Goal: Task Accomplishment & Management: Complete application form

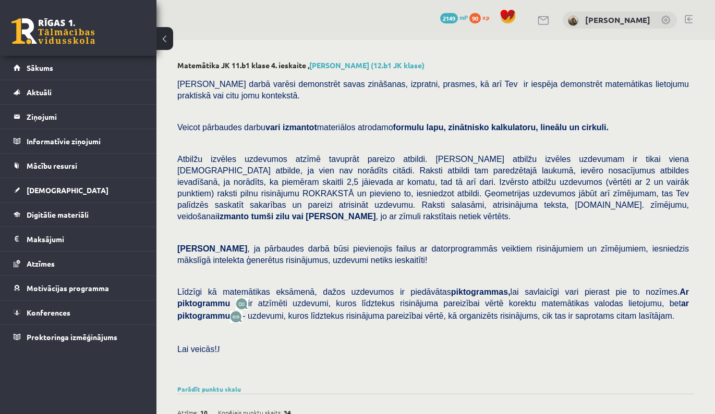
scroll to position [356, 0]
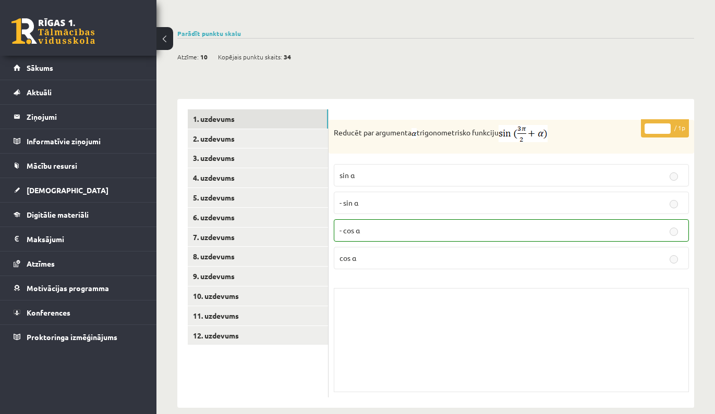
click at [85, 32] on link at bounding box center [52, 31] width 83 height 26
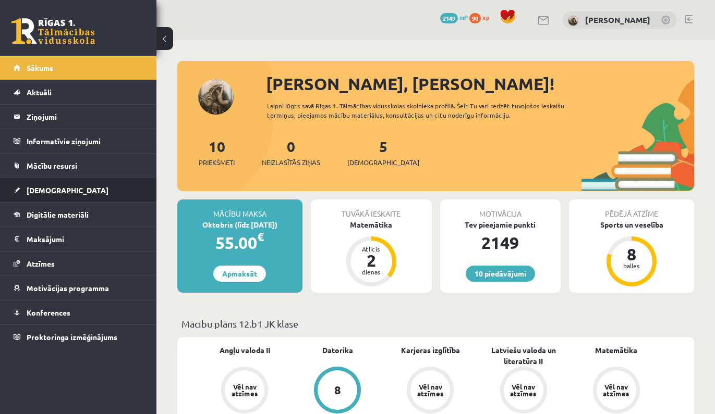
click at [85, 187] on link "[DEMOGRAPHIC_DATA]" at bounding box center [79, 190] width 130 height 24
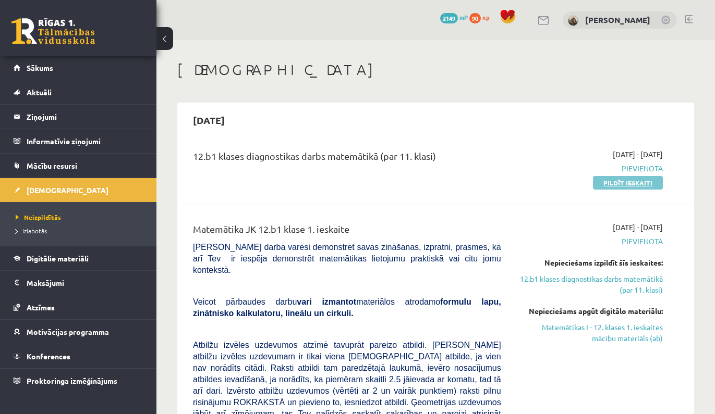
click at [621, 185] on link "Pildīt ieskaiti" at bounding box center [628, 183] width 70 height 14
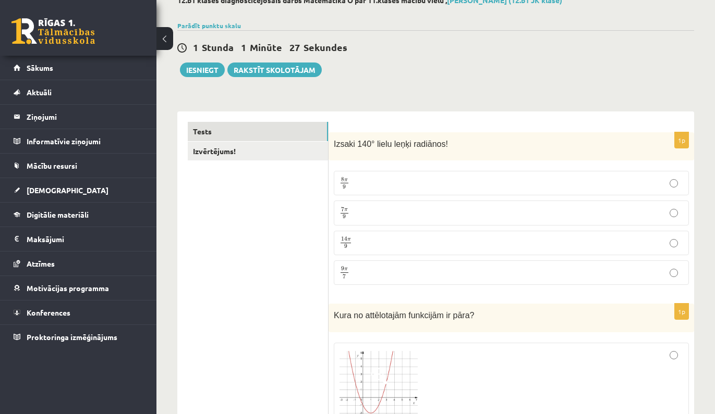
scroll to position [72, 0]
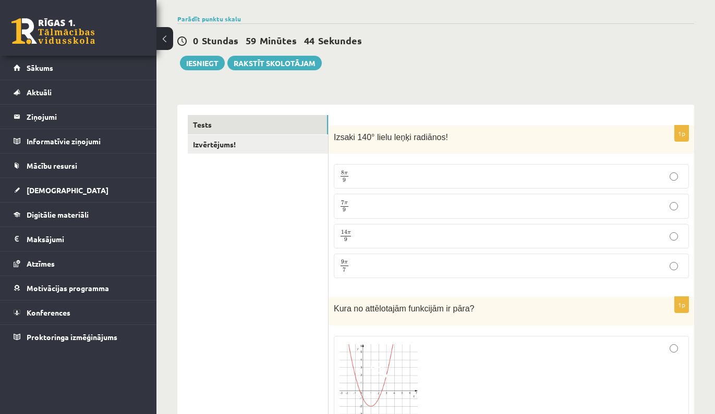
click at [389, 204] on p "7 π 9 7 π 9" at bounding box center [510, 206] width 343 height 13
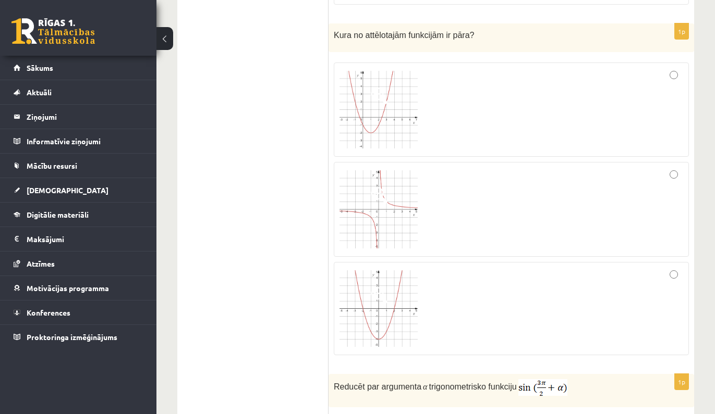
scroll to position [347, 0]
click at [460, 307] on div at bounding box center [510, 307] width 343 height 82
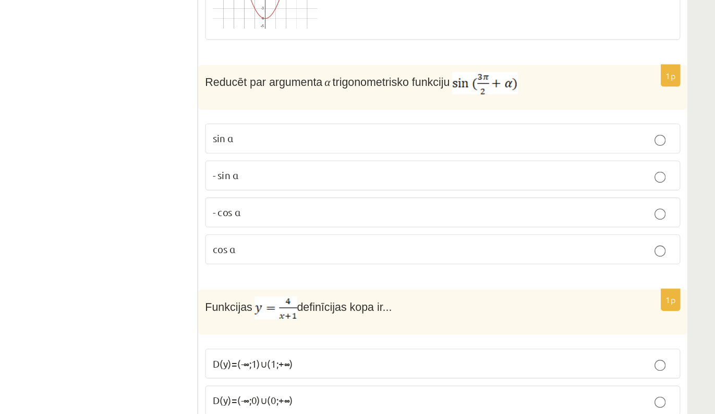
scroll to position [616, 0]
click at [339, 208] on p "- cos ⁡α" at bounding box center [510, 213] width 343 height 11
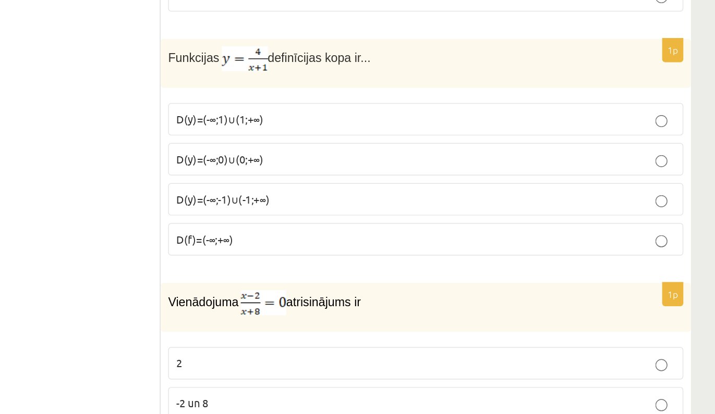
scroll to position [740, 0]
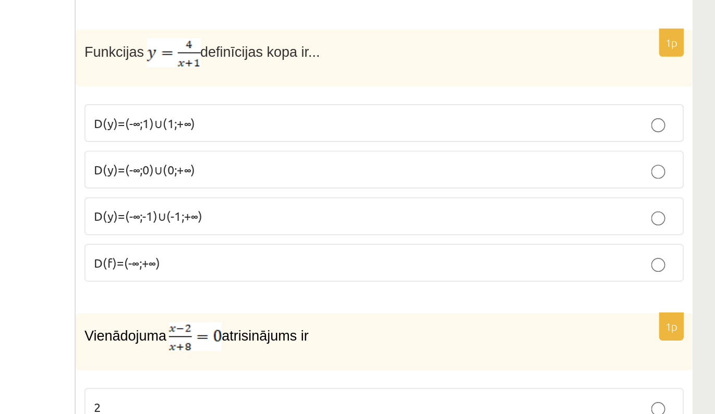
click at [339, 254] on span "D(y)=(-∞;-1)∪(-1;+∞)" at bounding box center [371, 258] width 64 height 9
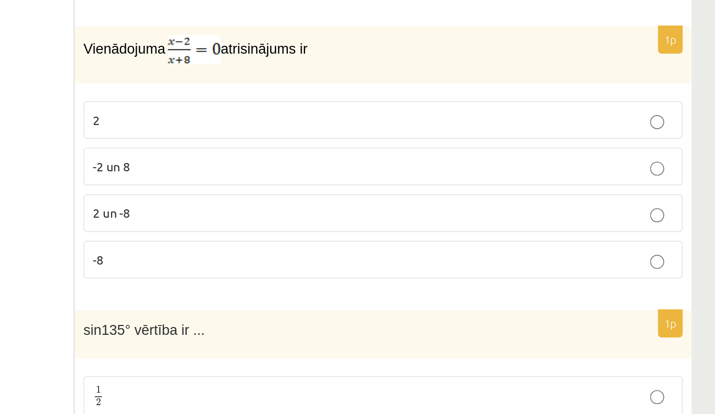
scroll to position [872, 0]
click at [334, 223] on fieldset "2 -2 un 8 2 un -8 -8" at bounding box center [511, 280] width 355 height 114
click at [334, 228] on label "2" at bounding box center [511, 239] width 355 height 22
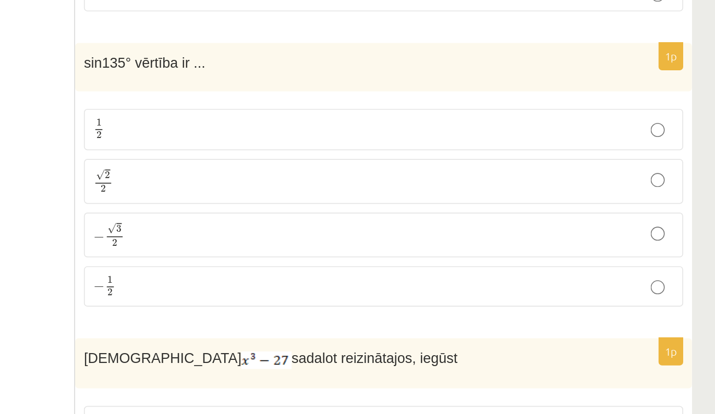
scroll to position [1030, 0]
click at [339, 268] on p "√ 2 2 2 2" at bounding box center [510, 275] width 343 height 15
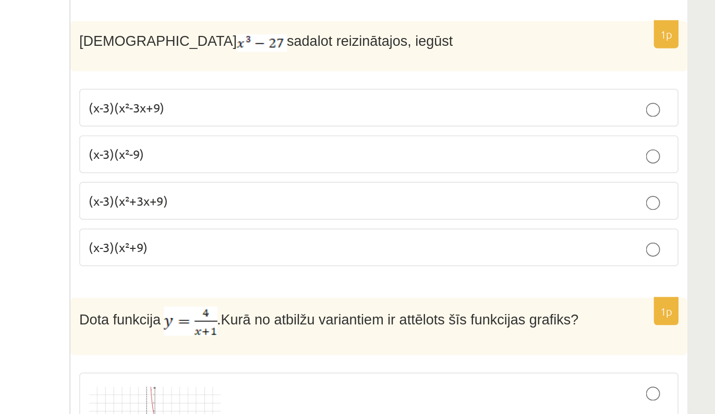
scroll to position [1223, 0]
click at [339, 222] on p "(x-3)(x²-3x+9)" at bounding box center [510, 227] width 343 height 11
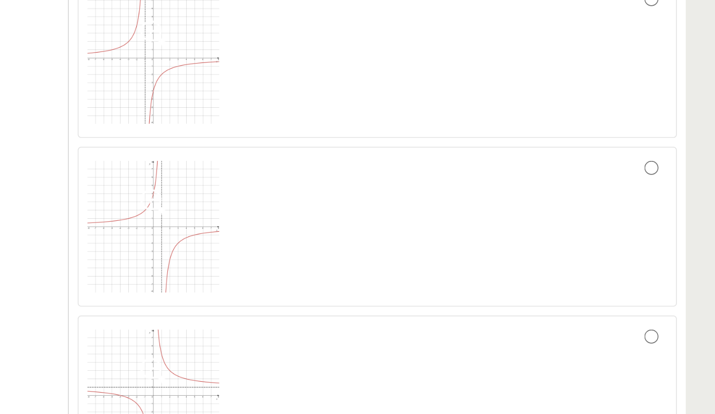
scroll to position [1555, 0]
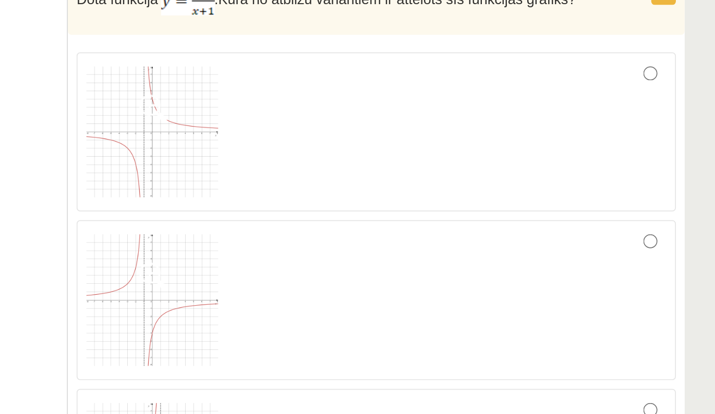
click at [339, 89] on img at bounding box center [378, 100] width 78 height 78
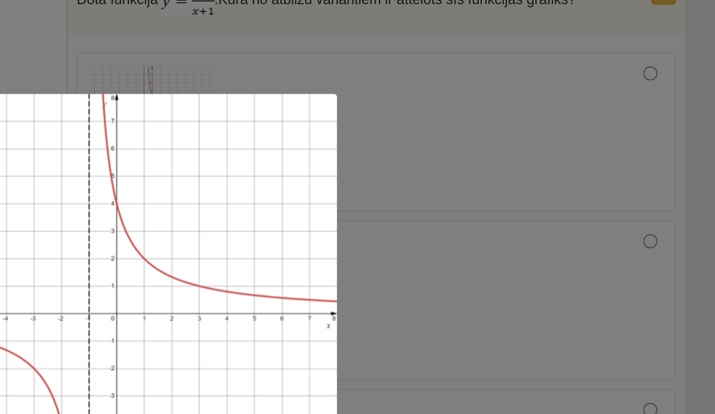
click at [244, 69] on div at bounding box center [357, 207] width 715 height 414
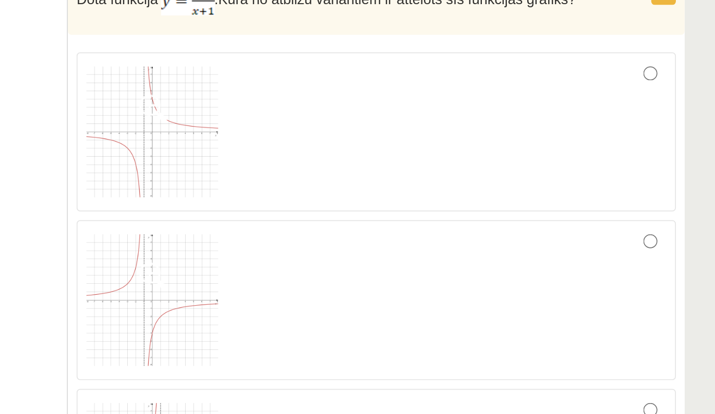
click at [339, 62] on div at bounding box center [510, 99] width 343 height 83
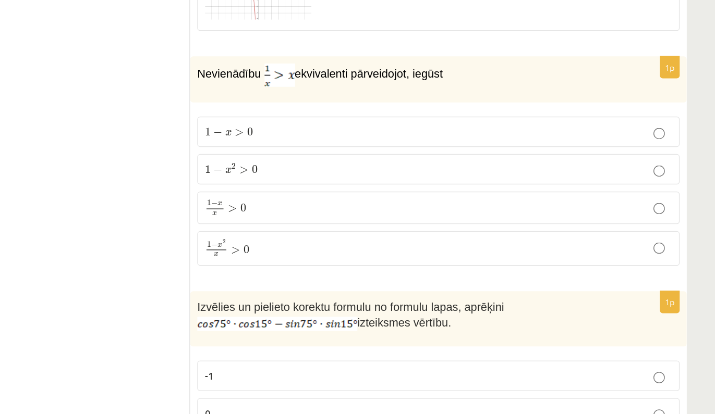
scroll to position [1829, 0]
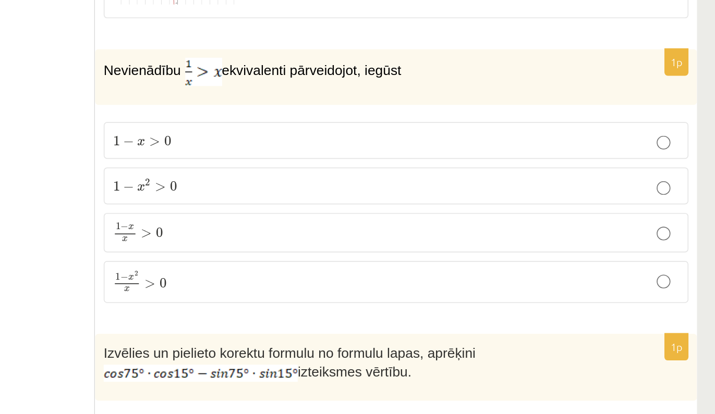
click at [339, 326] on p "1 − x 2 x > 0 1 − x 2 x > 0" at bounding box center [510, 333] width 343 height 14
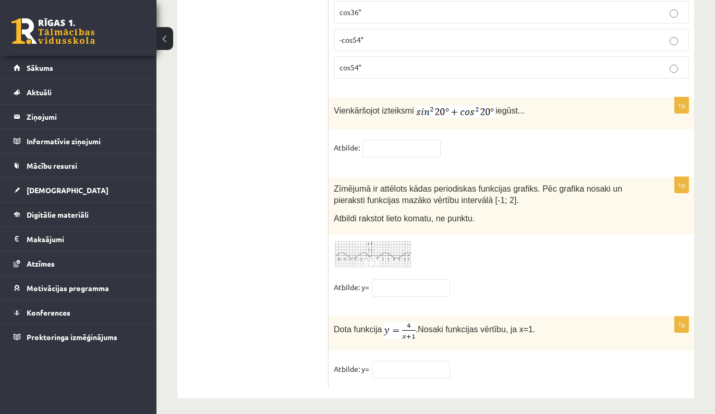
scroll to position [5098, 0]
click at [403, 145] on input "text" at bounding box center [401, 149] width 78 height 18
type input "*"
click at [515, 159] on div "1p Vienkāršojot izteiksmi iegūst... Atbilde: *" at bounding box center [510, 132] width 365 height 69
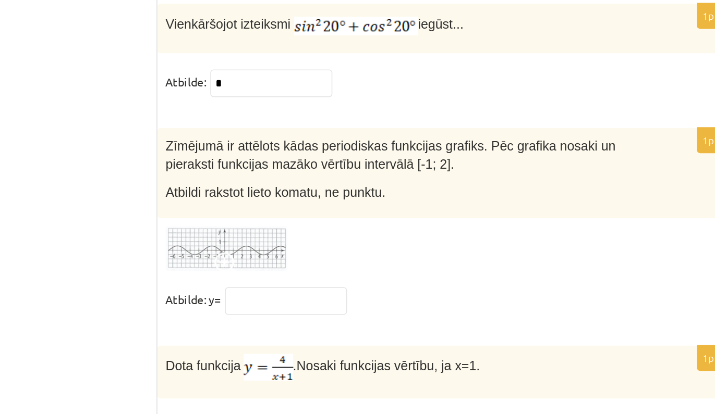
click at [334, 288] on img at bounding box center [373, 302] width 78 height 29
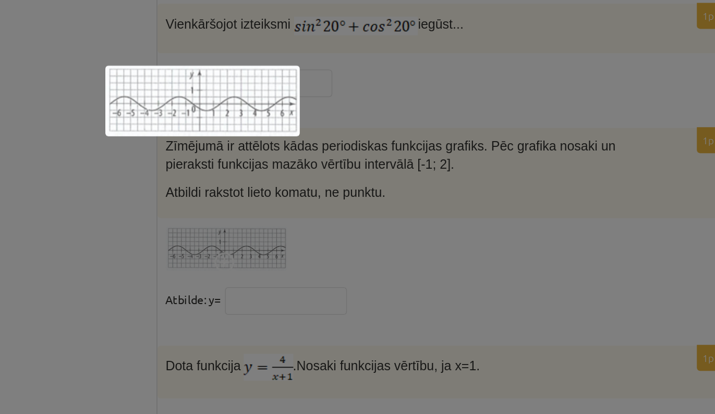
click at [205, 82] on div at bounding box center [357, 207] width 715 height 414
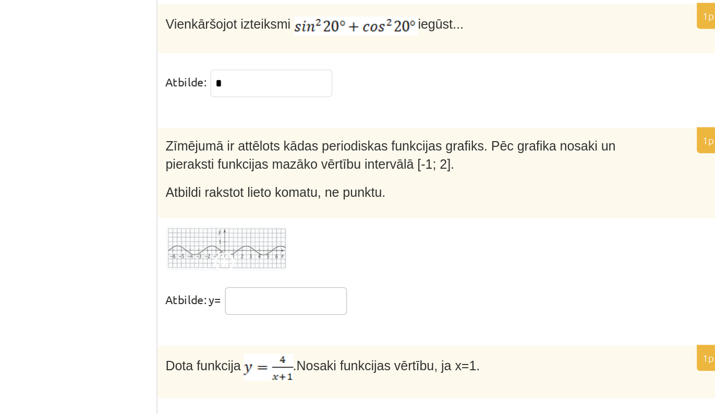
click at [372, 327] on input "text" at bounding box center [411, 336] width 78 height 18
type input "****"
click at [334, 288] on div at bounding box center [511, 302] width 355 height 29
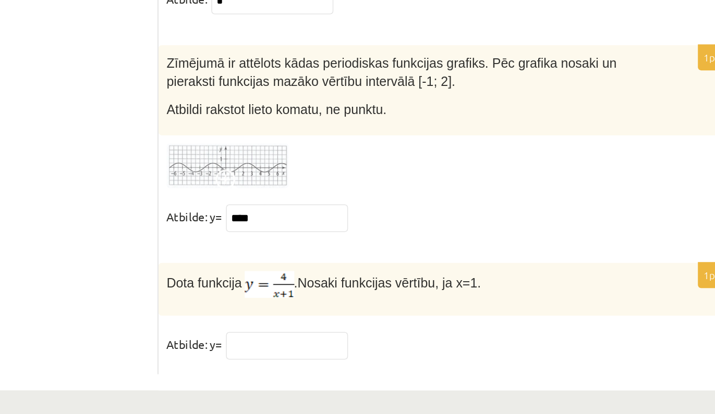
scroll to position [5098, 0]
click at [372, 362] on input "text" at bounding box center [411, 371] width 78 height 18
type input "*"
click at [328, 317] on div "Dota funkcija . Nosaki funkcijas vērtību, ja x=1." at bounding box center [510, 334] width 365 height 34
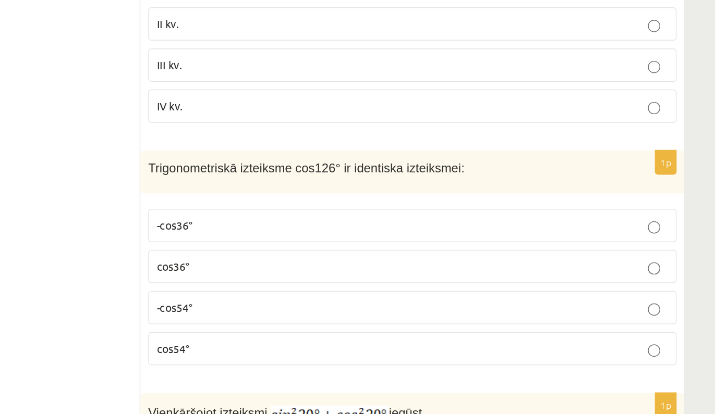
scroll to position [4797, 0]
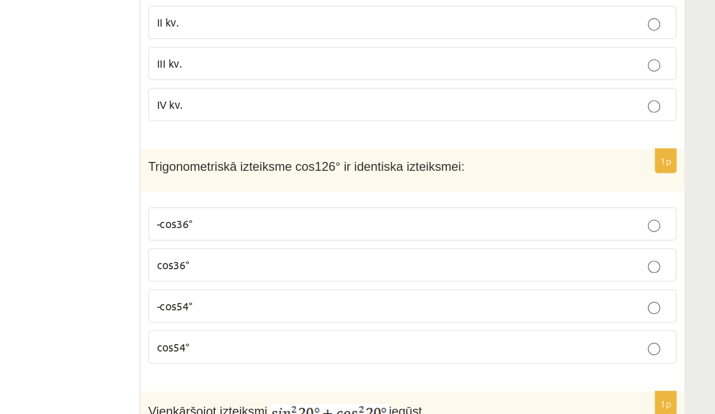
click at [339, 336] on p "-cos54°" at bounding box center [510, 341] width 343 height 11
click at [339, 364] on p "cos54°" at bounding box center [510, 369] width 343 height 11
click at [339, 336] on p "-cos54°" at bounding box center [510, 341] width 343 height 11
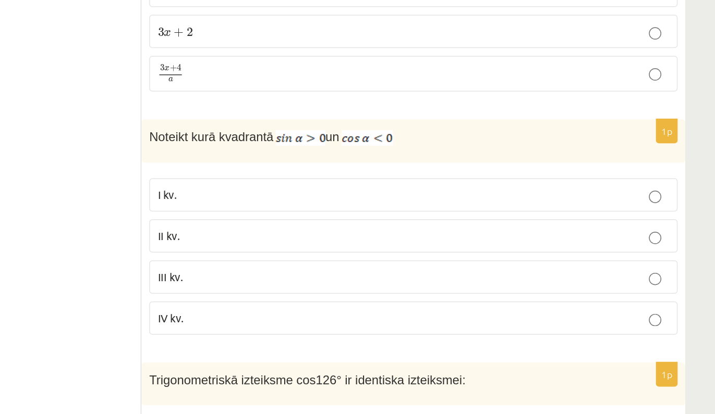
scroll to position [4789, 0]
click at [339, 154] on span "II kv." at bounding box center [346, 158] width 15 height 9
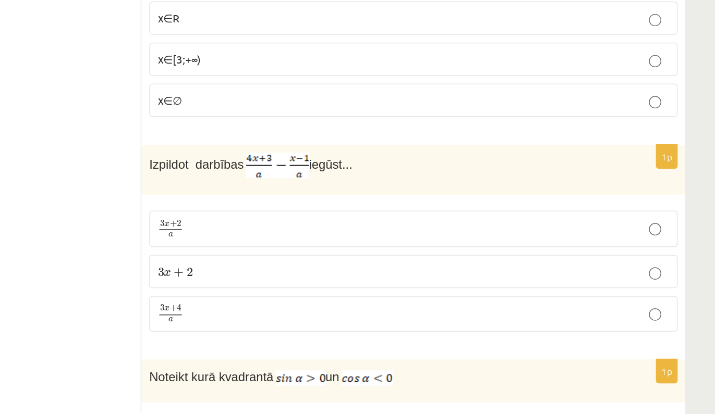
scroll to position [4621, 0]
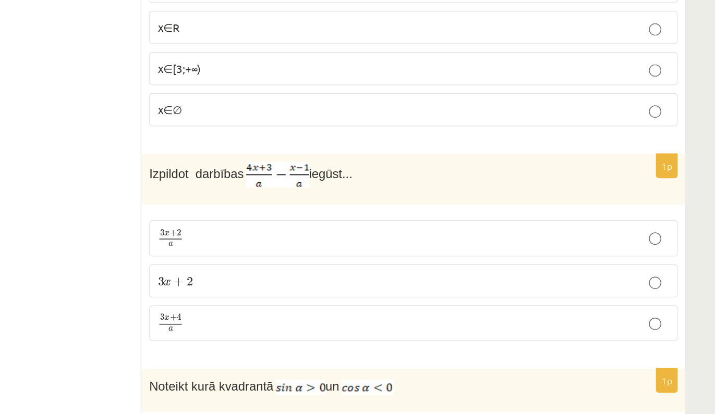
click at [339, 155] on p "3 x + 2 a 3 x + 2 a" at bounding box center [510, 160] width 343 height 13
click at [339, 215] on p "3 x + 4 a 3 x + 4 a" at bounding box center [510, 217] width 343 height 13
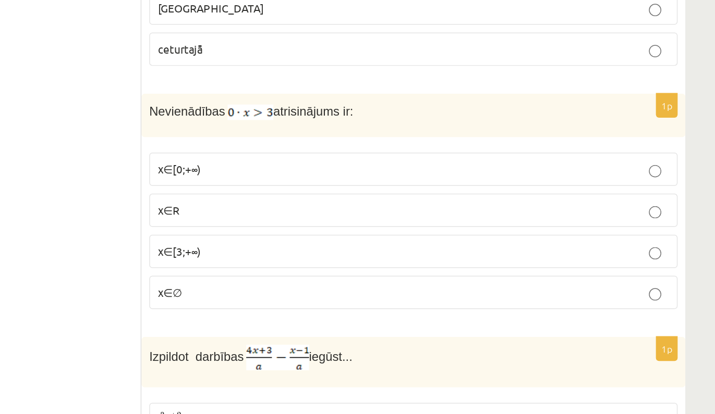
scroll to position [4497, 0]
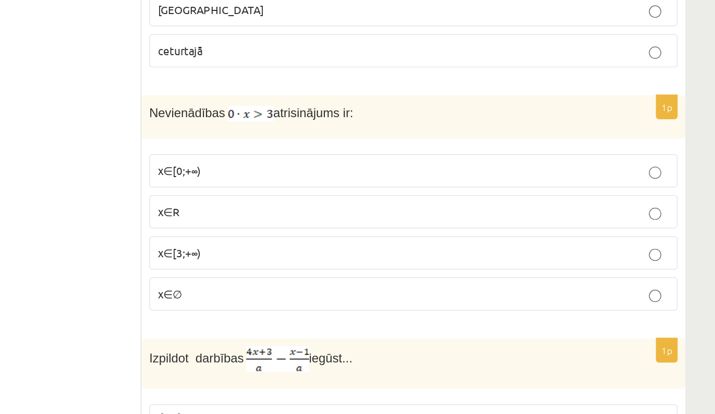
click at [334, 198] on label "x∈∅" at bounding box center [511, 198] width 355 height 22
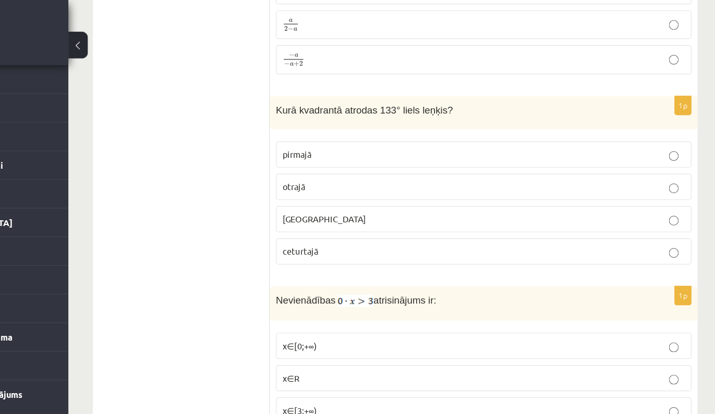
scroll to position [4315, 0]
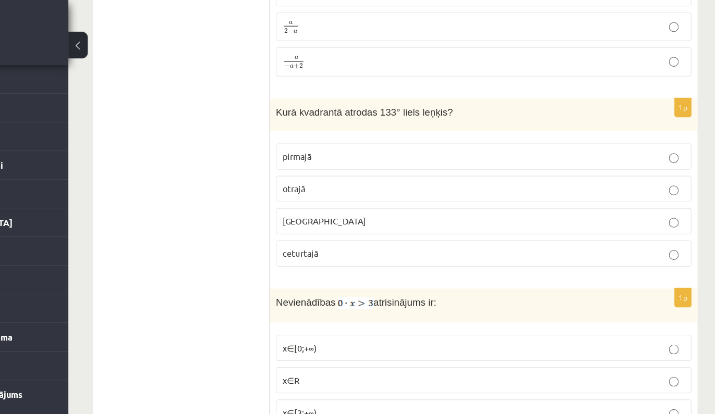
click at [339, 156] on p "otrajā" at bounding box center [510, 161] width 343 height 11
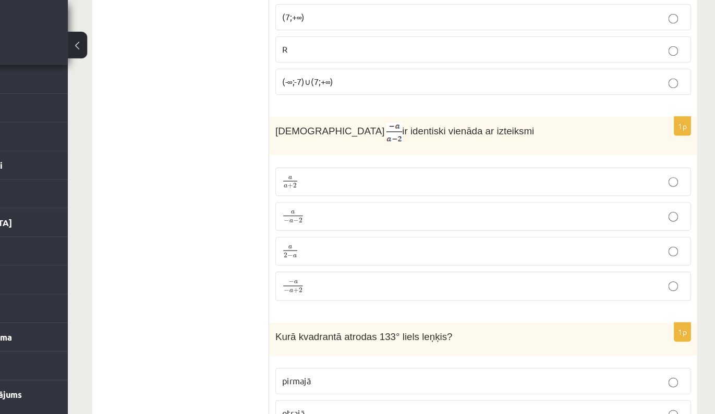
scroll to position [4022, 0]
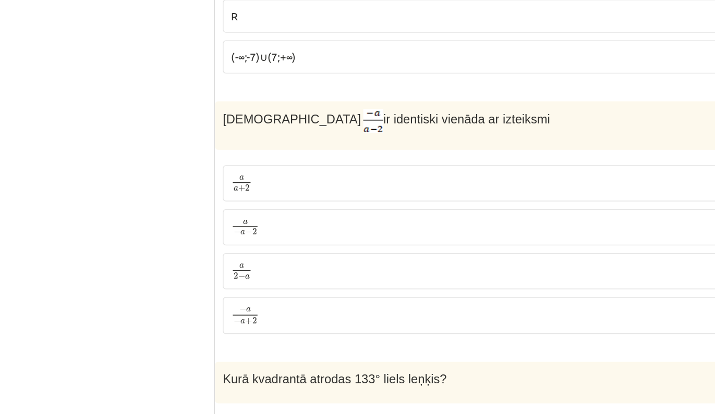
click at [334, 334] on label "− a − a + 2 − a − a + 2" at bounding box center [511, 346] width 355 height 25
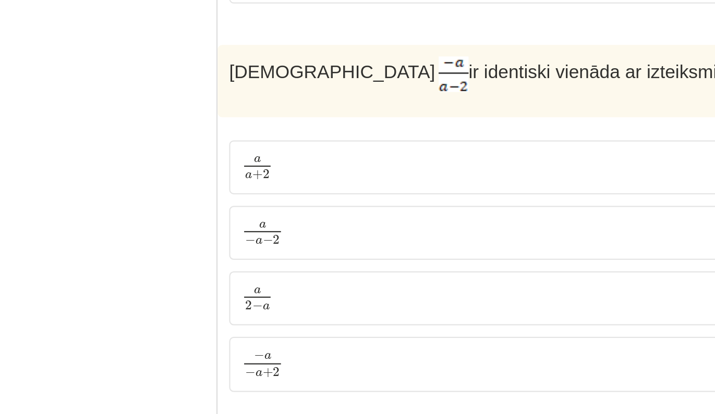
scroll to position [4123, 0]
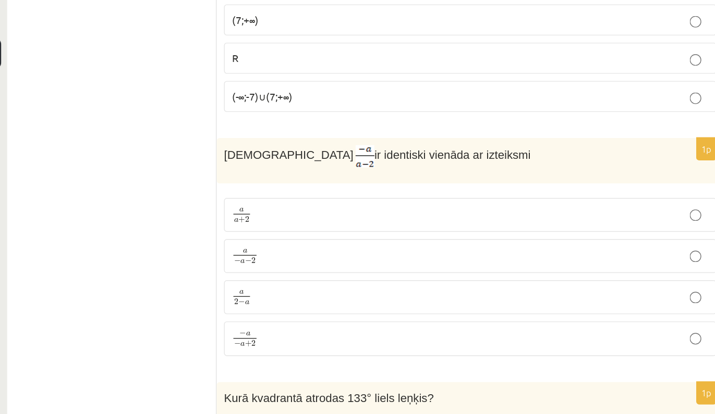
drag, startPoint x: 160, startPoint y: 108, endPoint x: 337, endPoint y: 110, distance: 177.2
click at [337, 110] on div "Izteiksme ir identiski vienāda ar izteiksmi" at bounding box center [510, 116] width 365 height 33
copy p "Izteiksme ir identiski vienāda ar izteiksmi"
click at [328, 119] on div "Izteiksme ir identiski vienāda ar izteiksmi" at bounding box center [510, 116] width 365 height 33
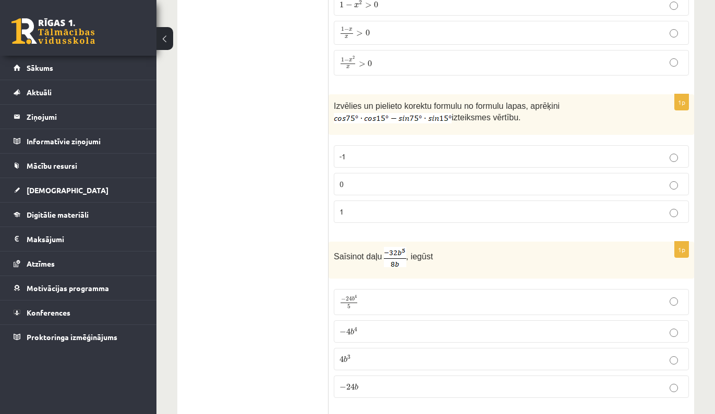
scroll to position [2104, 0]
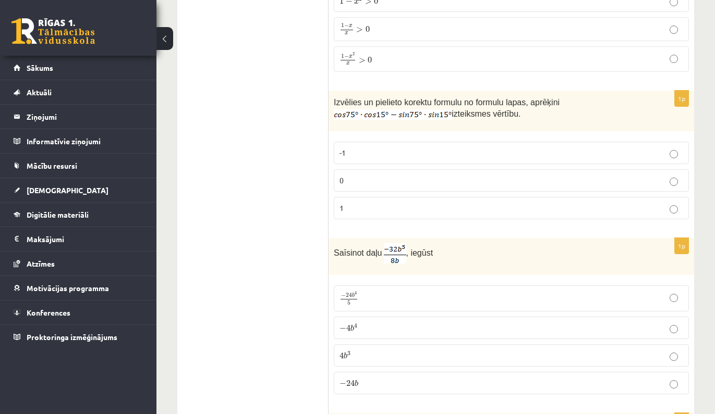
click at [382, 177] on p "0" at bounding box center [510, 180] width 343 height 11
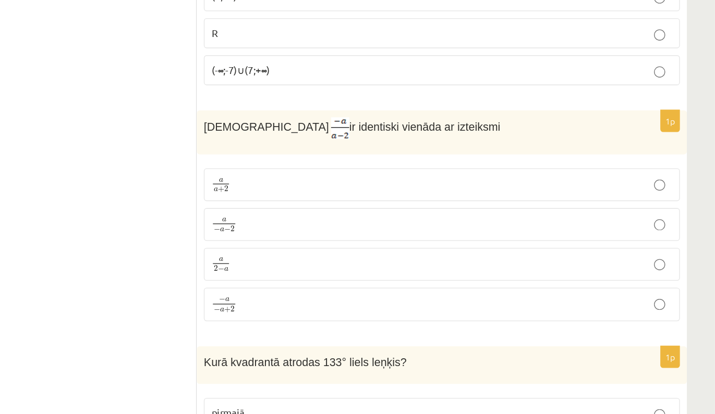
scroll to position [4075, 0]
click at [339, 256] on p "a 2 − a a 2 − a" at bounding box center [510, 262] width 343 height 13
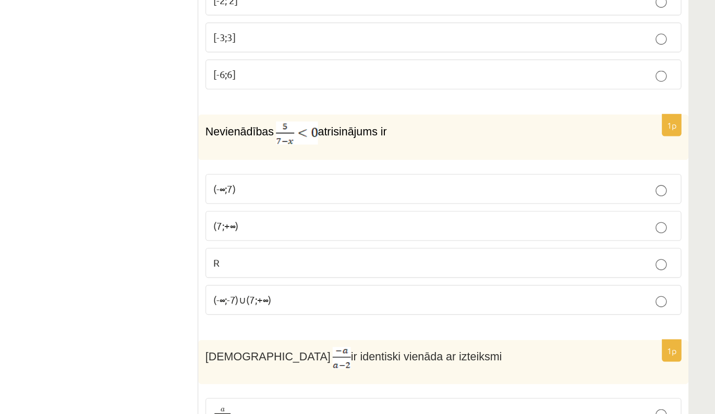
scroll to position [3852, 0]
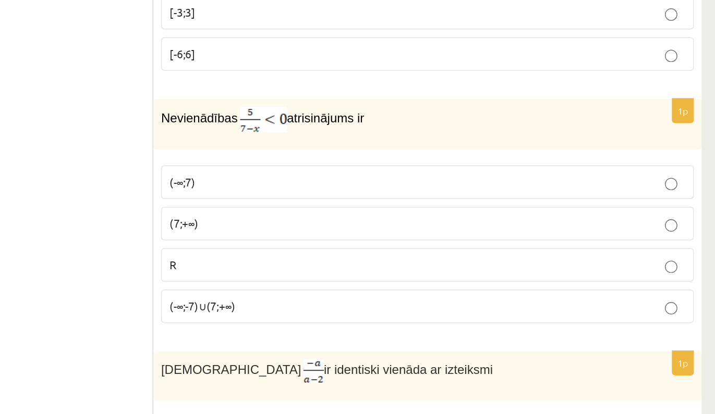
click at [339, 280] on p "(7;+∞)" at bounding box center [510, 285] width 343 height 11
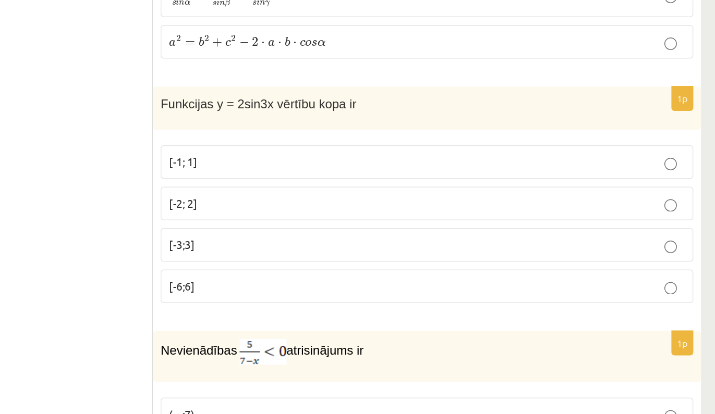
scroll to position [3829, 0]
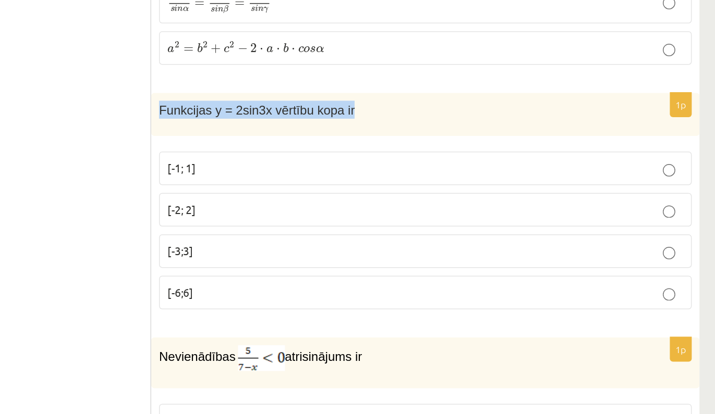
drag, startPoint x: 104, startPoint y: 70, endPoint x: 241, endPoint y: 67, distance: 136.6
click at [328, 67] on div "Funkcijas y = 2sin3x vērtību kopa ir" at bounding box center [510, 76] width 365 height 29
copy span "Funkcijas y = 2sin3x vērtību kopa ir"
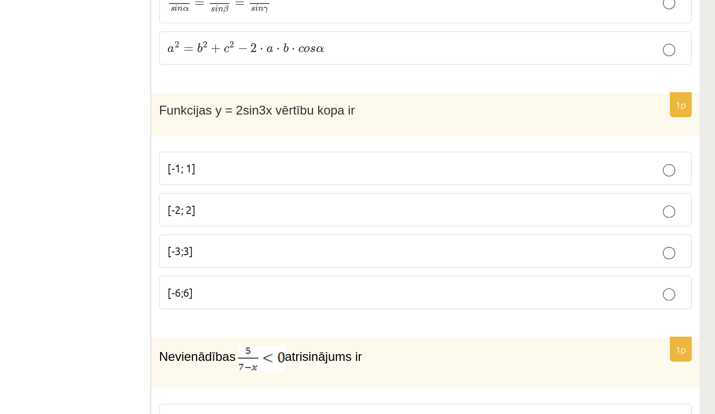
click at [334, 146] on label "[-2; 2]" at bounding box center [511, 140] width 355 height 22
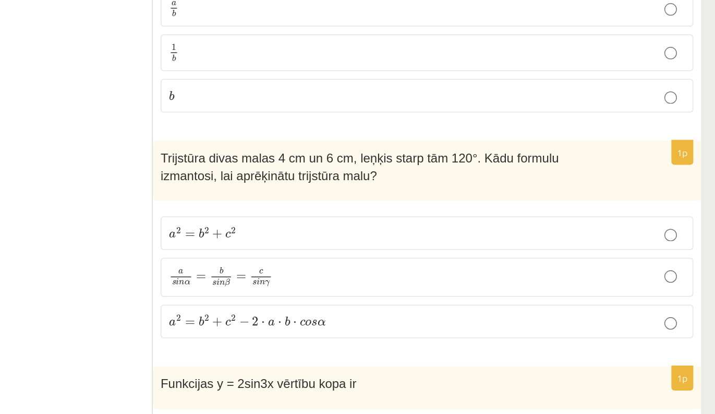
scroll to position [3644, 0]
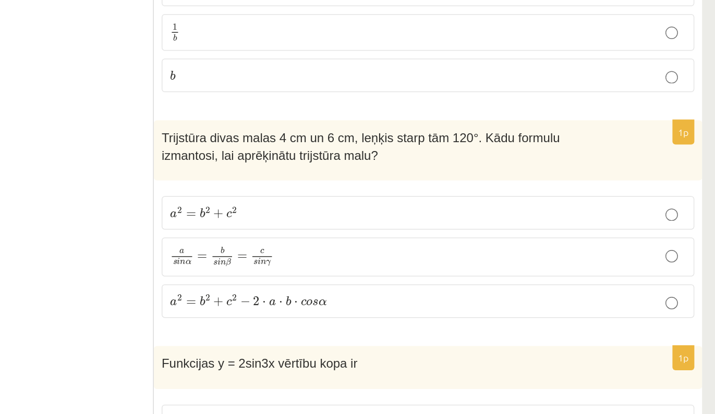
click at [394, 183] on span "c" at bounding box center [400, 185] width 13 height 4
click at [339, 214] on span "a 2 = b 2 + c 2 − 2 ⋅ a ⋅ b ⋅ c o s α" at bounding box center [391, 218] width 104 height 8
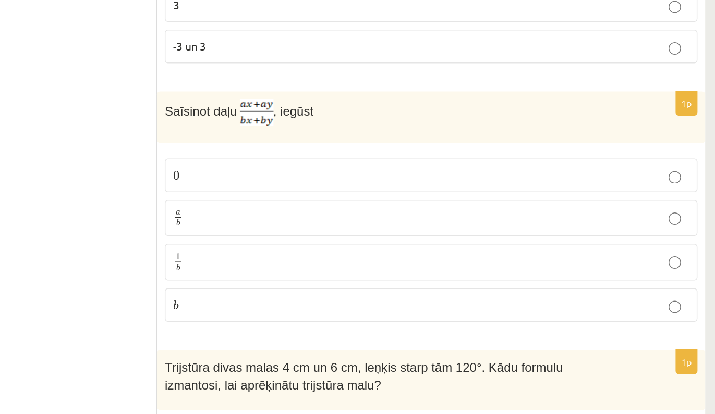
scroll to position [3371, 0]
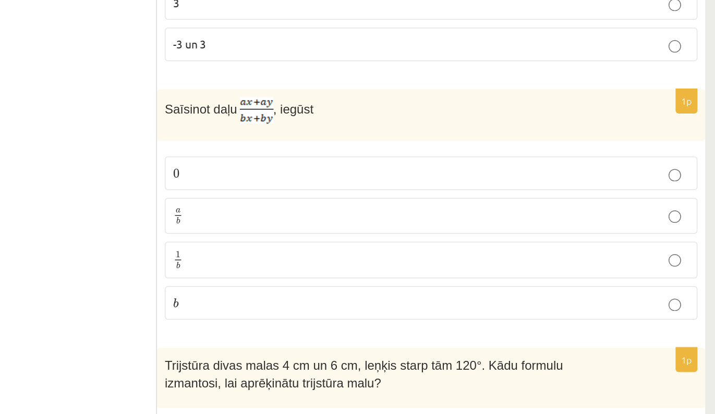
click at [339, 276] on p "a b a b" at bounding box center [510, 282] width 343 height 13
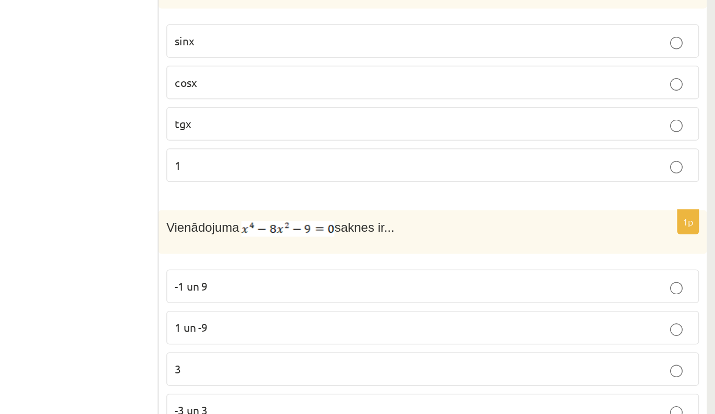
scroll to position [3263, 0]
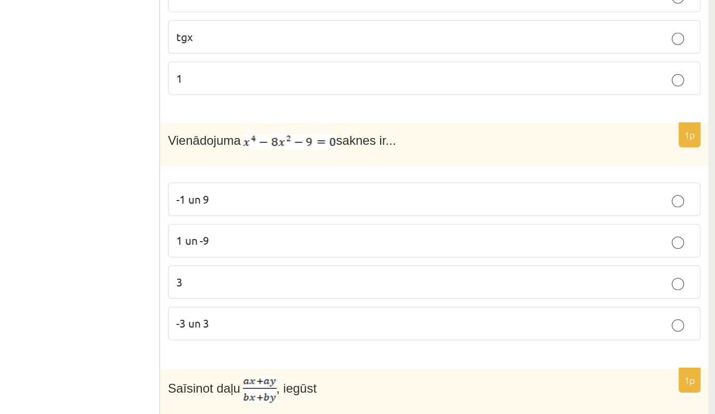
click at [334, 264] on label "-3 un 3" at bounding box center [511, 275] width 355 height 22
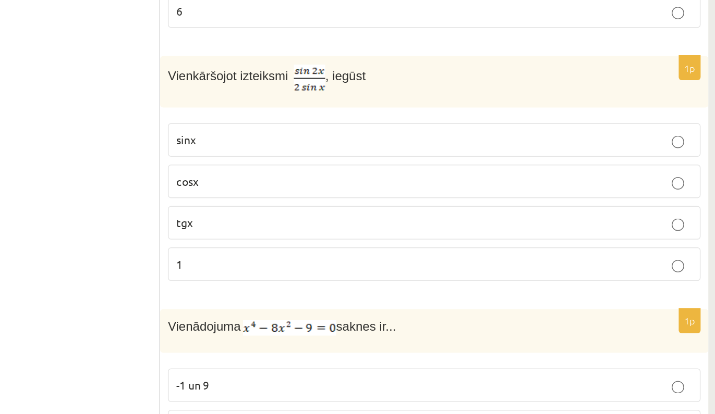
scroll to position [3198, 0]
click at [334, 127] on label "cosx" at bounding box center [511, 121] width 355 height 22
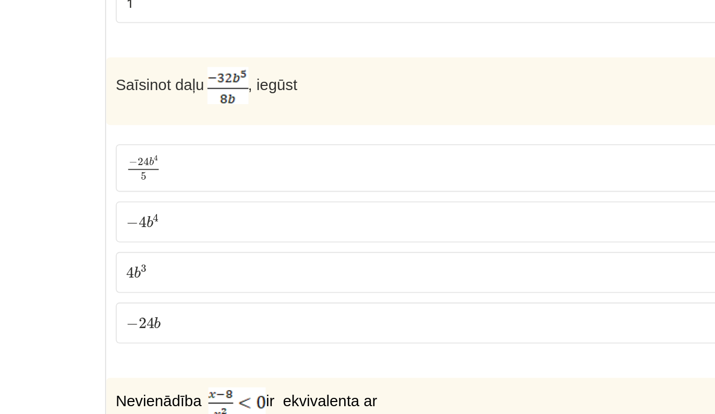
scroll to position [2259, 0]
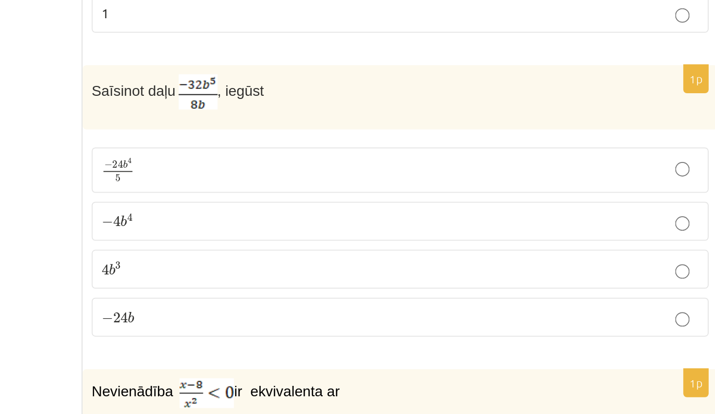
click at [334, 161] on label "− 4 b 4 − 4 b 4" at bounding box center [511, 172] width 355 height 22
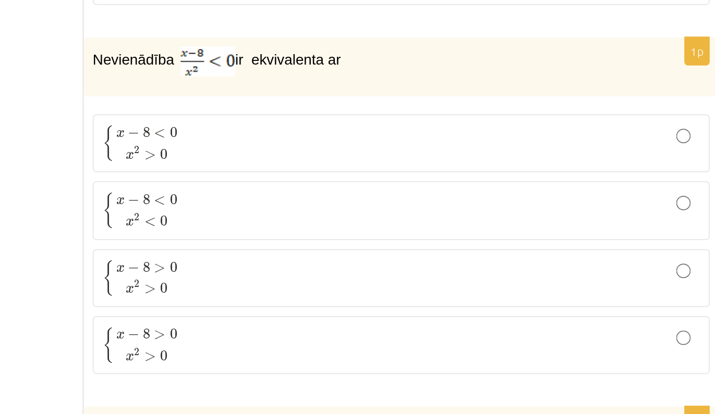
scroll to position [2320, 0]
click at [339, 247] on p "{ x − 8 < 0 x 2 > 0 { x − 8 < 0 x 2 > 0" at bounding box center [510, 258] width 343 height 22
click at [339, 286] on p "{ x − 8 < 0 x 2 < 0 { x − 8 < 0 x 2 < 0" at bounding box center [510, 297] width 343 height 22
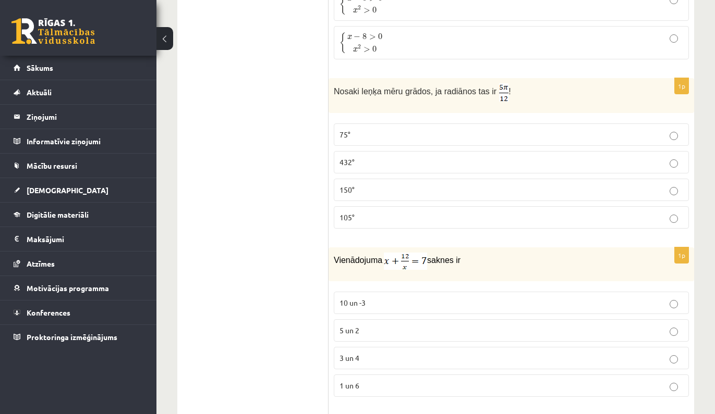
scroll to position [2545, 0]
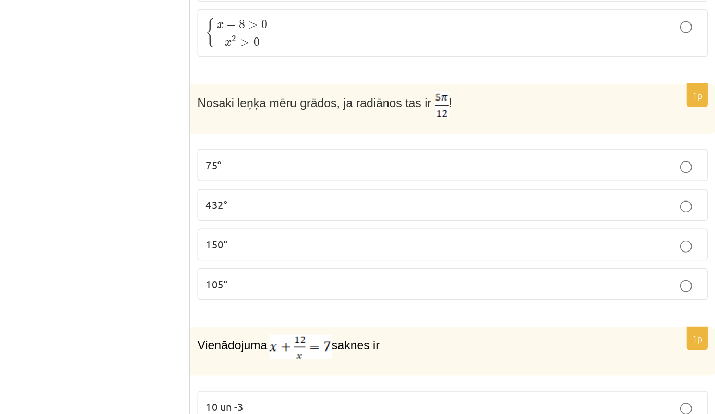
click at [339, 236] on p "75°" at bounding box center [510, 241] width 343 height 11
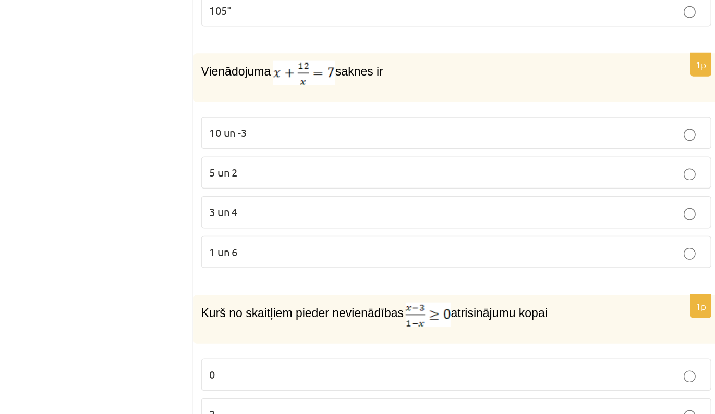
scroll to position [2736, 0]
click at [339, 268] on p "3 un 4" at bounding box center [510, 273] width 343 height 11
click at [339, 240] on p "5 un 2" at bounding box center [510, 245] width 343 height 11
click at [339, 213] on p "10 un -3" at bounding box center [510, 218] width 343 height 11
click at [339, 268] on p "3 un 4" at bounding box center [510, 273] width 343 height 11
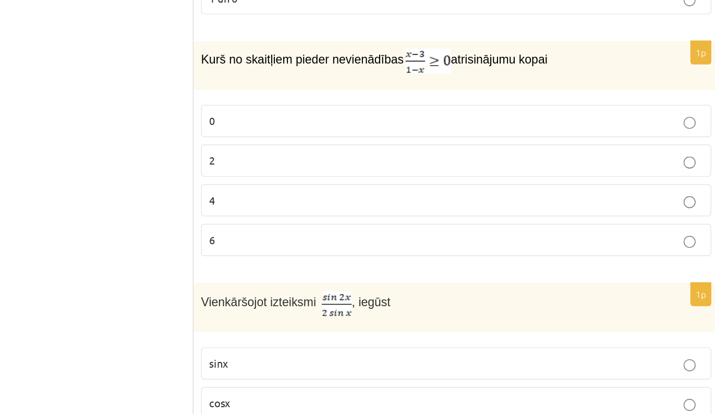
scroll to position [2912, 0]
click at [339, 232] on p "2" at bounding box center [510, 237] width 343 height 11
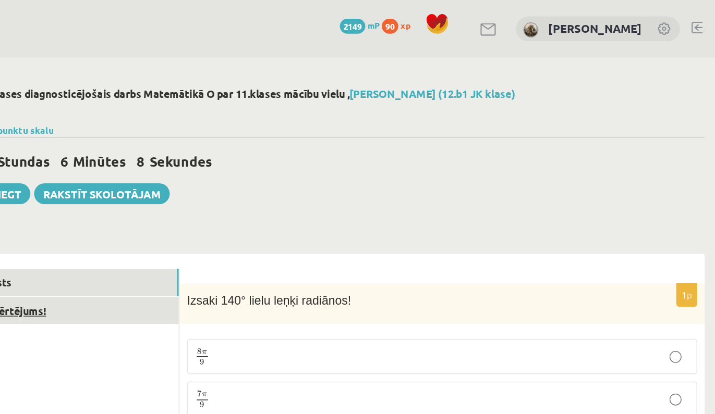
scroll to position [0, 0]
click at [188, 220] on link "Izvērtējums!" at bounding box center [258, 216] width 140 height 19
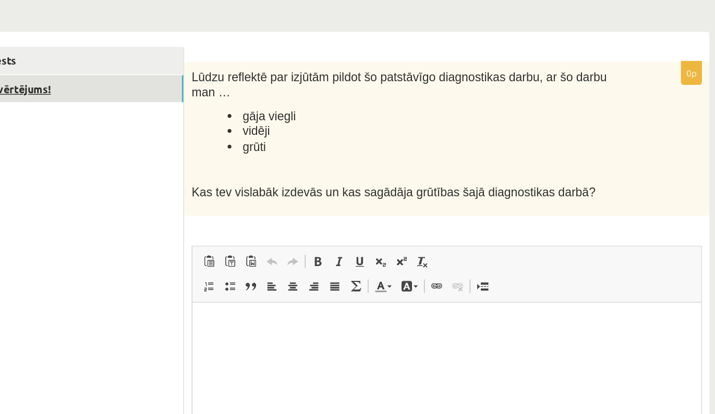
scroll to position [29, 0]
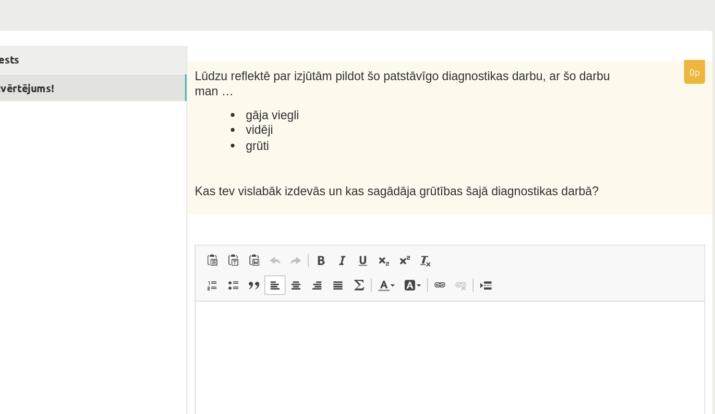
click at [247, 333] on html at bounding box center [372, 317] width 354 height 32
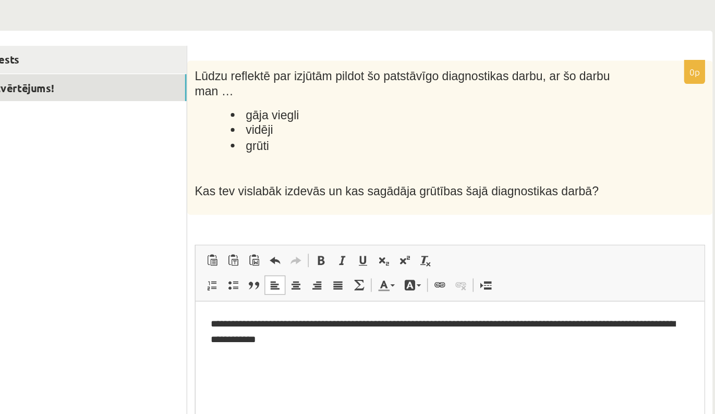
click at [447, 319] on p "**********" at bounding box center [371, 322] width 333 height 21
click at [392, 327] on p "**********" at bounding box center [371, 322] width 333 height 21
click at [259, 327] on p "**********" at bounding box center [371, 322] width 333 height 21
click at [305, 328] on p "**********" at bounding box center [371, 322] width 333 height 21
click at [432, 336] on html "**********" at bounding box center [372, 322] width 354 height 42
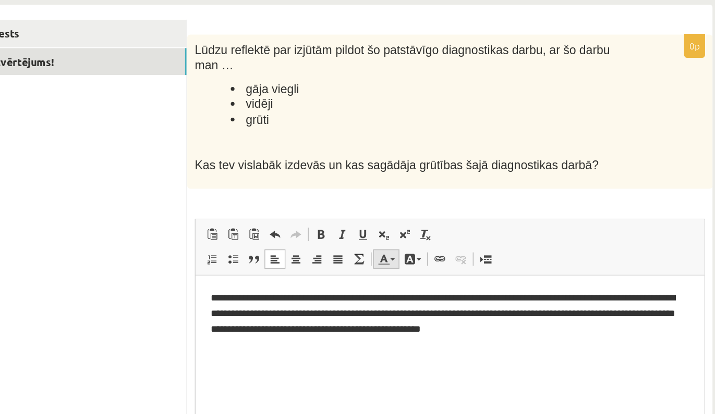
scroll to position [53, 0]
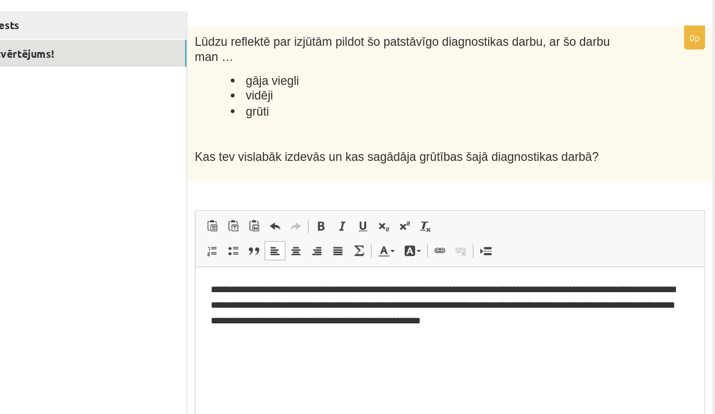
click at [447, 303] on p "**********" at bounding box center [371, 292] width 333 height 31
click at [520, 296] on p "**********" at bounding box center [371, 292] width 333 height 31
click at [519, 304] on p "**********" at bounding box center [371, 292] width 333 height 31
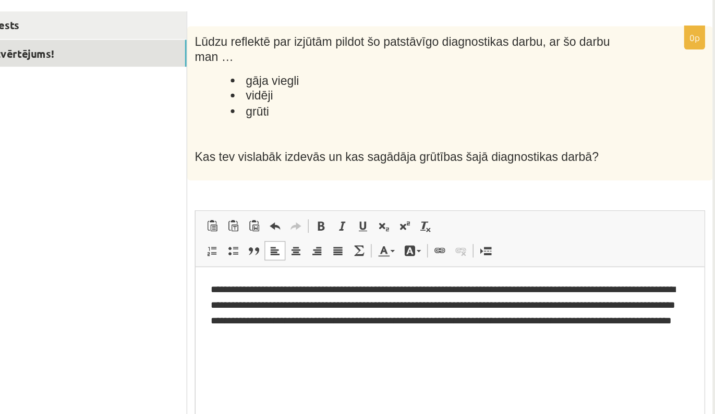
click at [319, 315] on p "**********" at bounding box center [371, 298] width 333 height 42
click at [349, 315] on p "**********" at bounding box center [371, 298] width 333 height 42
click at [353, 314] on p "**********" at bounding box center [371, 298] width 333 height 42
click at [451, 316] on p "**********" at bounding box center [371, 298] width 333 height 42
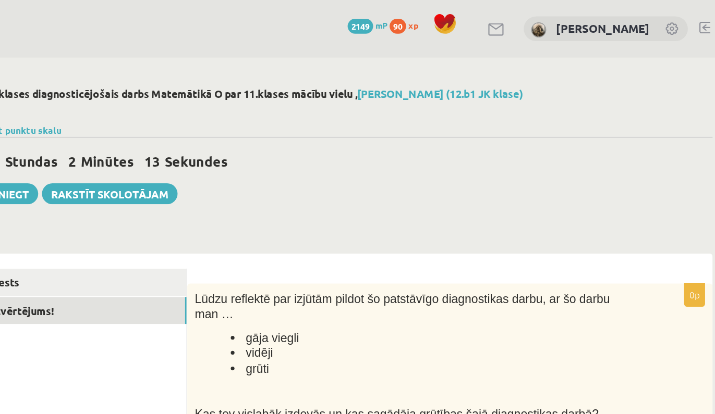
scroll to position [0, 0]
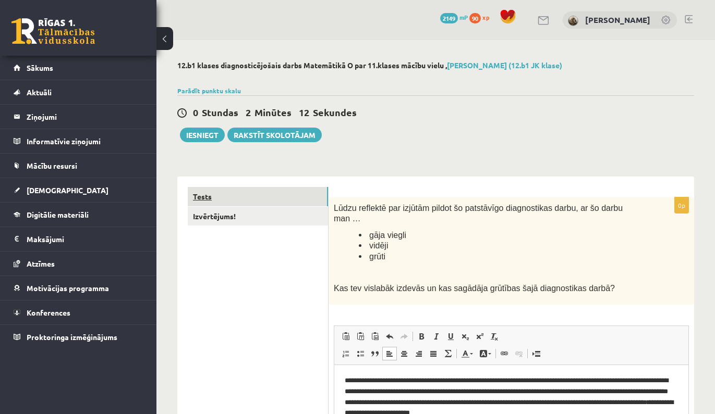
click at [297, 198] on link "Tests" at bounding box center [258, 196] width 140 height 19
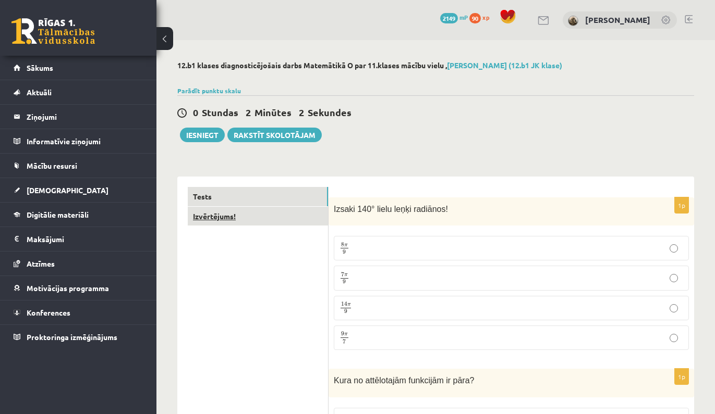
click at [308, 218] on link "Izvērtējums!" at bounding box center [258, 216] width 140 height 19
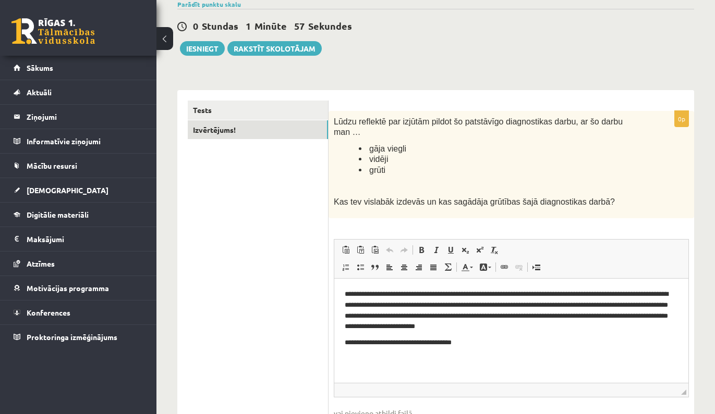
scroll to position [85, 0]
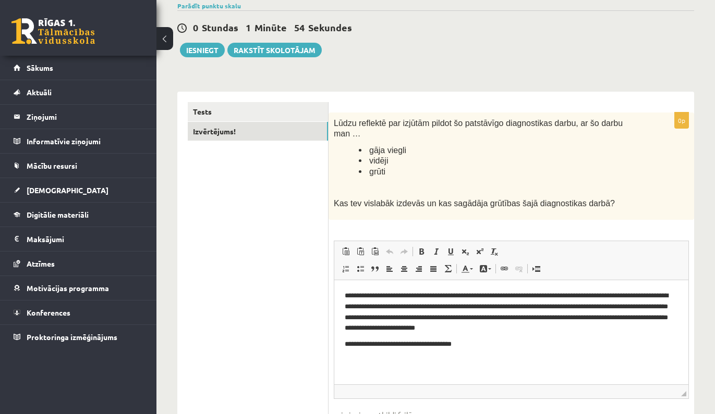
click at [599, 297] on p "**********" at bounding box center [511, 311] width 333 height 42
click at [447, 306] on p "**********" at bounding box center [511, 311] width 333 height 42
click at [441, 307] on p "**********" at bounding box center [511, 311] width 333 height 42
click at [626, 333] on body "**********" at bounding box center [511, 319] width 333 height 59
click at [614, 309] on p "**********" at bounding box center [511, 311] width 333 height 42
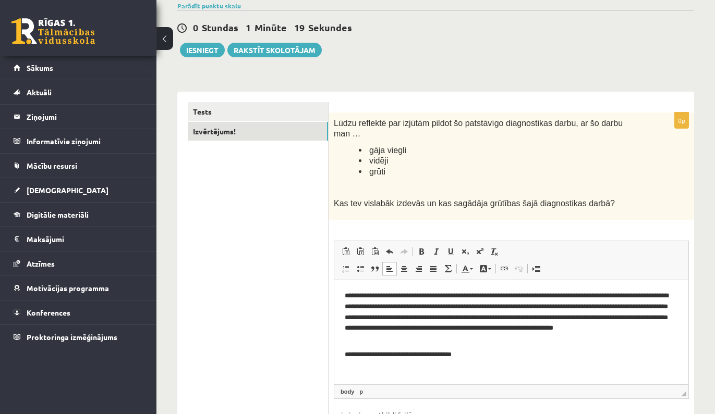
click at [540, 346] on body "**********" at bounding box center [511, 324] width 333 height 69
click at [358, 327] on p "**********" at bounding box center [511, 316] width 333 height 52
click at [486, 336] on p "**********" at bounding box center [511, 316] width 333 height 52
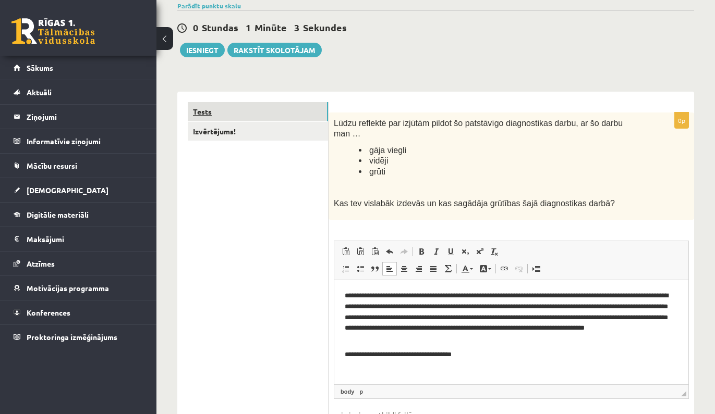
click at [298, 106] on link "Tests" at bounding box center [258, 111] width 140 height 19
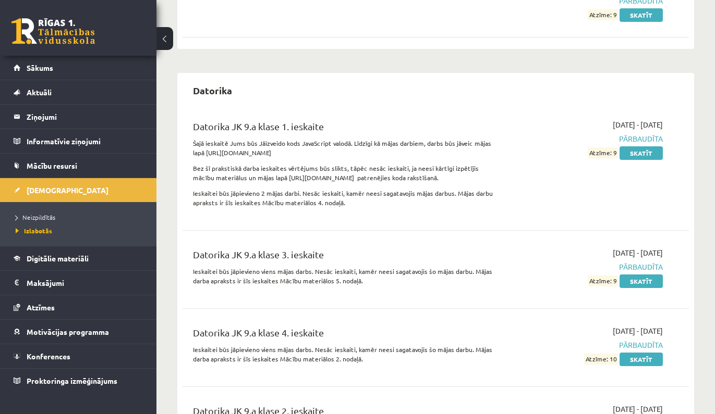
scroll to position [191, 0]
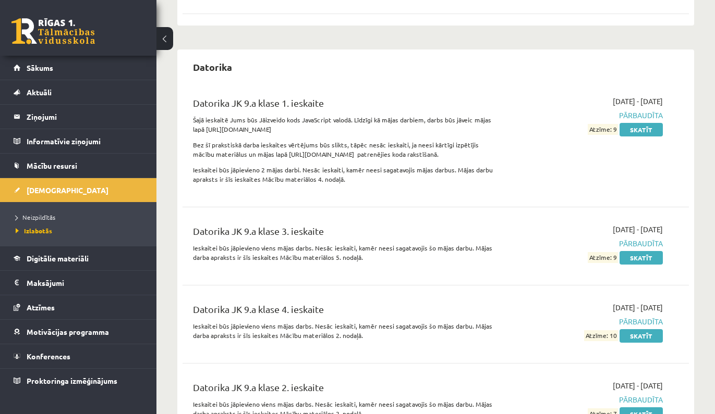
click at [62, 35] on link at bounding box center [52, 31] width 83 height 26
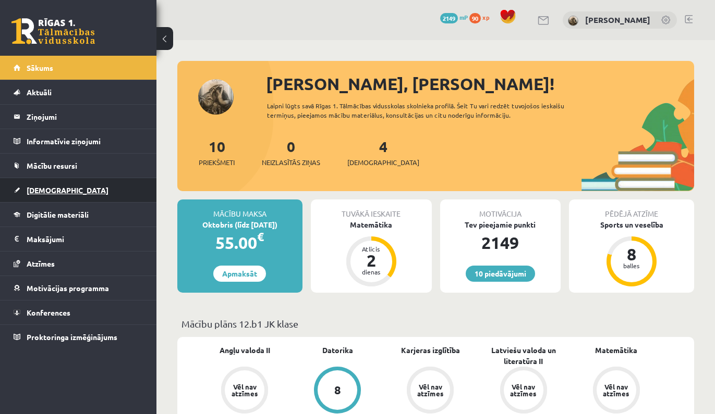
click at [70, 187] on link "[DEMOGRAPHIC_DATA]" at bounding box center [79, 190] width 130 height 24
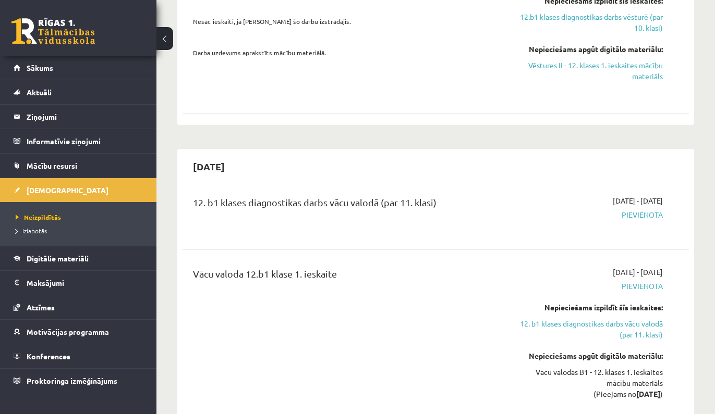
scroll to position [1076, 0]
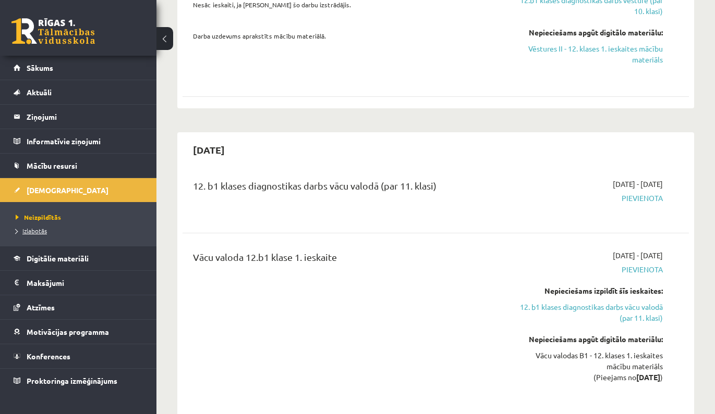
click at [44, 228] on span "Izlabotās" at bounding box center [31, 231] width 31 height 8
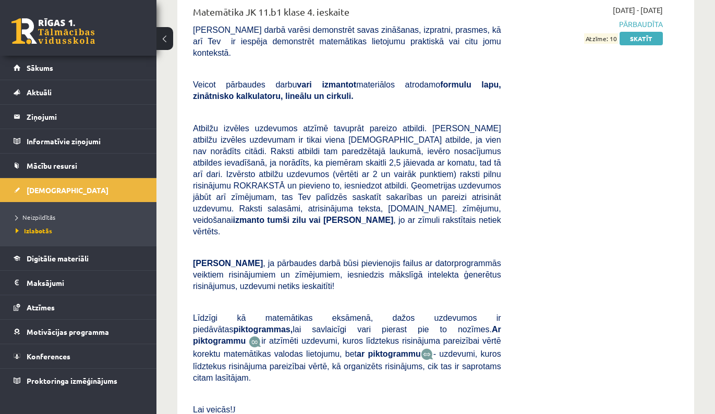
scroll to position [4320, 0]
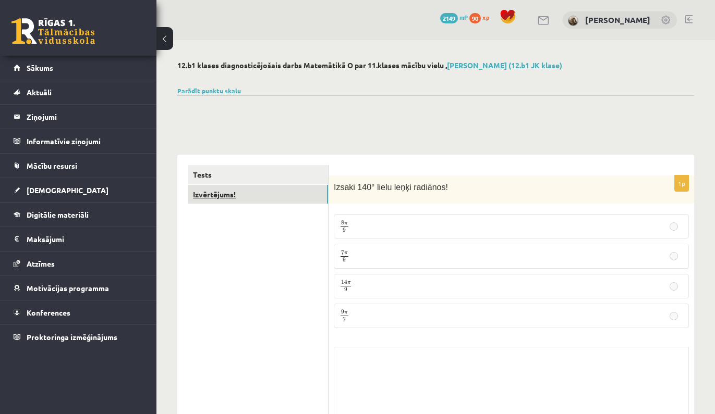
click at [297, 200] on link "Izvērtējums!" at bounding box center [258, 194] width 140 height 19
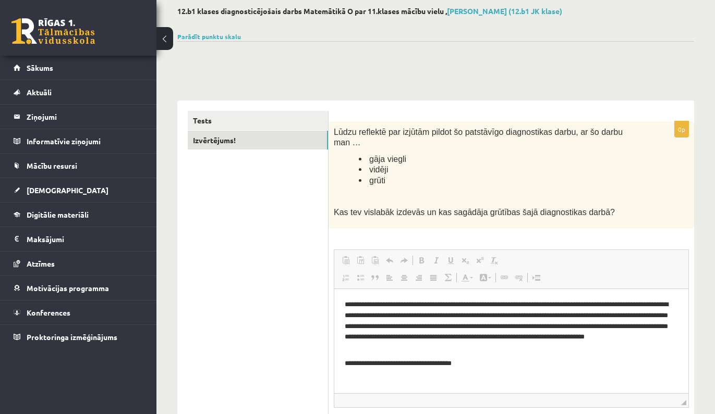
scroll to position [58, 0]
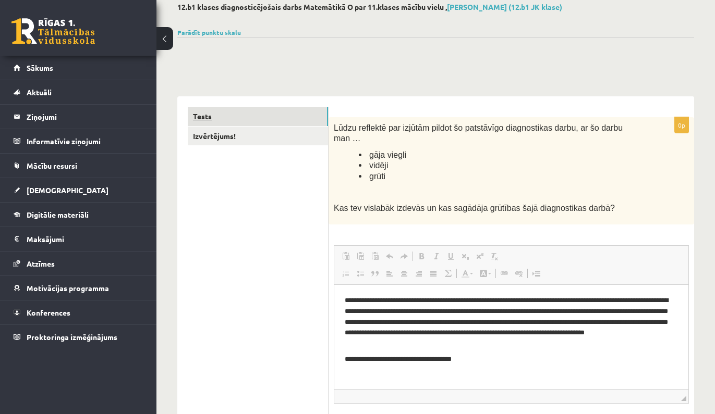
click at [241, 115] on link "Tests" at bounding box center [258, 116] width 140 height 19
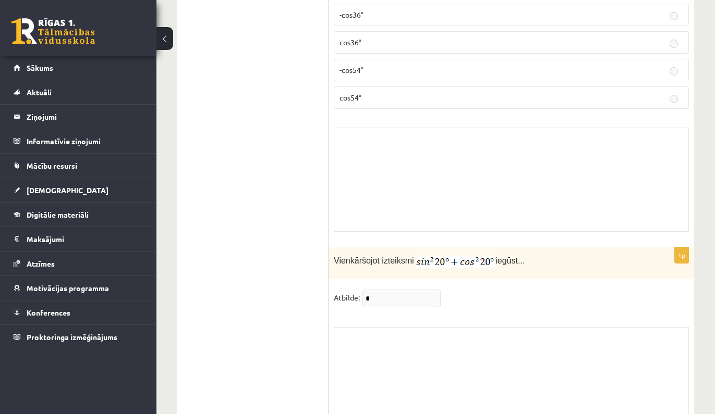
scroll to position [8164, 0]
click at [58, 48] on div "0 Dāvanas 2149 mP 90 xp" at bounding box center [78, 28] width 156 height 56
click at [58, 43] on link at bounding box center [52, 31] width 83 height 26
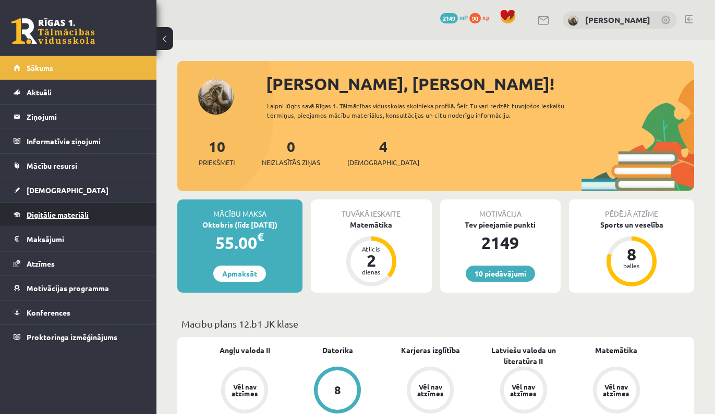
click at [109, 217] on link "Digitālie materiāli" at bounding box center [79, 215] width 130 height 24
